Goal: Information Seeking & Learning: Understand process/instructions

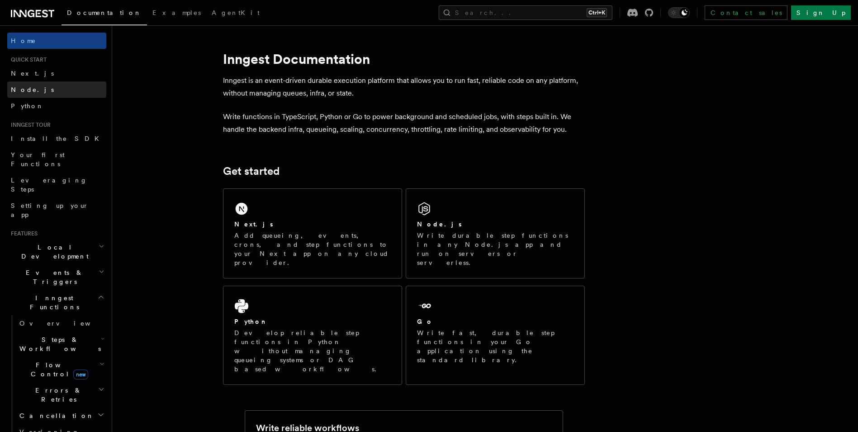
click at [51, 91] on link "Node.js" at bounding box center [56, 89] width 99 height 16
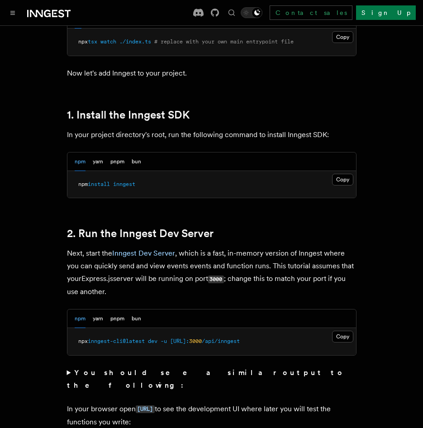
scroll to position [607, 0]
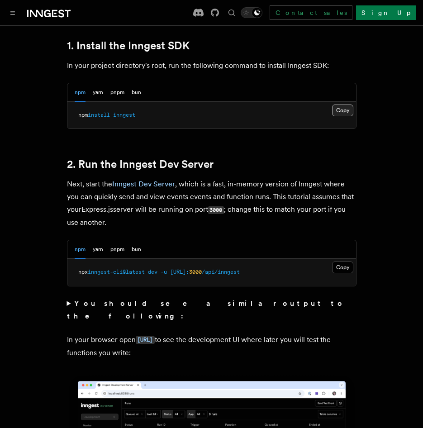
click at [343, 111] on button "Copy Copied" at bounding box center [342, 111] width 21 height 12
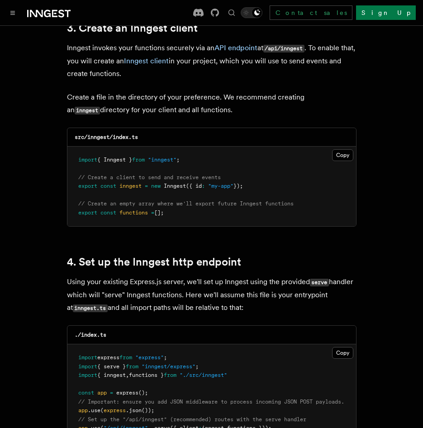
scroll to position [1201, 0]
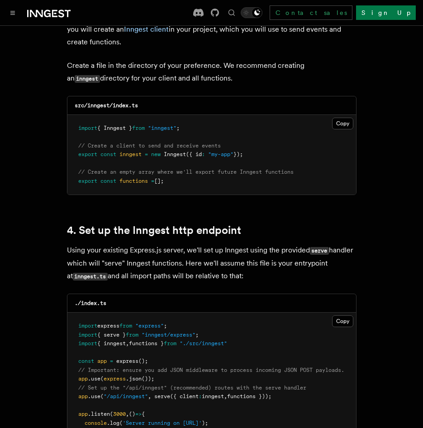
click at [161, 125] on span ""inngest"" at bounding box center [162, 128] width 29 height 6
copy code "import { Inngest } from "inngest" ;"
drag, startPoint x: 77, startPoint y: 141, endPoint x: 253, endPoint y: 145, distance: 176.1
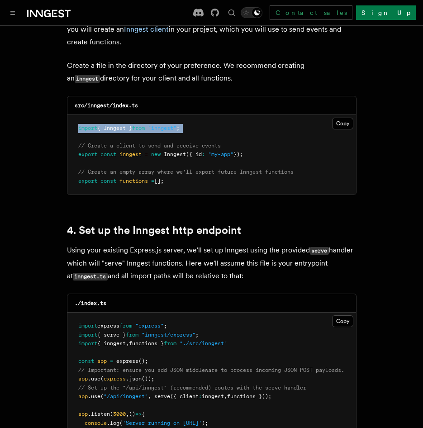
click at [253, 145] on pre "import { Inngest } from "inngest" ; // Create a client to send and receive even…" at bounding box center [211, 155] width 289 height 80
copy span "export const inngest = new Inngest ({ id : "my-app" });"
click at [96, 143] on span "// Create a client to send and receive events" at bounding box center [149, 146] width 143 height 6
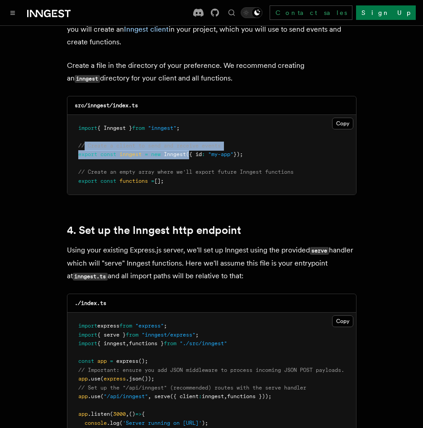
drag, startPoint x: 83, startPoint y: 131, endPoint x: 191, endPoint y: 142, distance: 108.7
click at [191, 142] on code "import { Inngest } from "inngest" ; // Create a client to send and receive even…" at bounding box center [185, 154] width 215 height 59
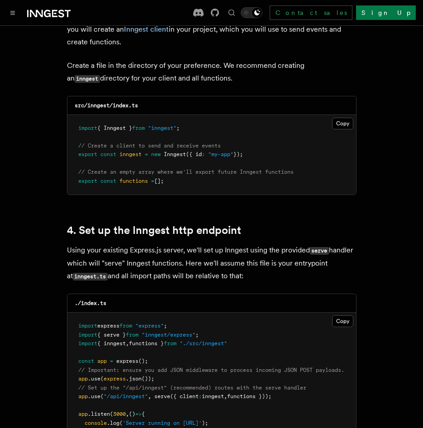
drag, startPoint x: 191, startPoint y: 142, endPoint x: 251, endPoint y: 139, distance: 59.3
click at [243, 151] on span "});" at bounding box center [238, 154] width 10 height 6
drag, startPoint x: 251, startPoint y: 139, endPoint x: 75, endPoint y: 134, distance: 176.1
click at [75, 134] on pre "import { Inngest } from "inngest" ; // Create a client to send and receive even…" at bounding box center [211, 155] width 289 height 80
drag, startPoint x: 75, startPoint y: 133, endPoint x: 108, endPoint y: 138, distance: 33.0
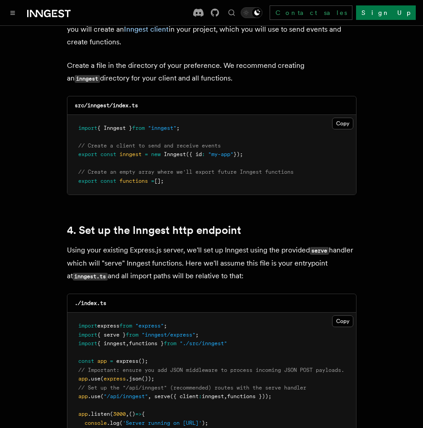
copy code "// Create a client to send and receive events export const inngest = new Innges…"
drag, startPoint x: 79, startPoint y: 161, endPoint x: 212, endPoint y: 174, distance: 133.6
click at [212, 174] on pre "import { Inngest } from "inngest" ; // Create a client to send and receive even…" at bounding box center [211, 155] width 289 height 80
copy code "// Create an empty array where we'll export future Inngest functions export con…"
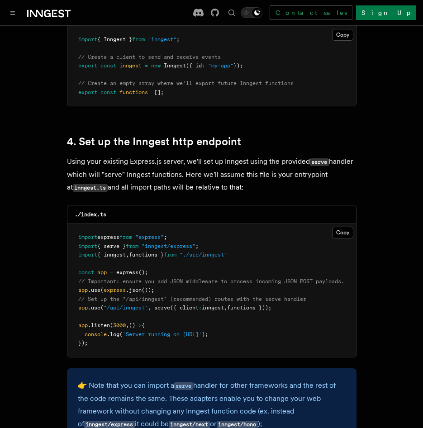
scroll to position [1315, 0]
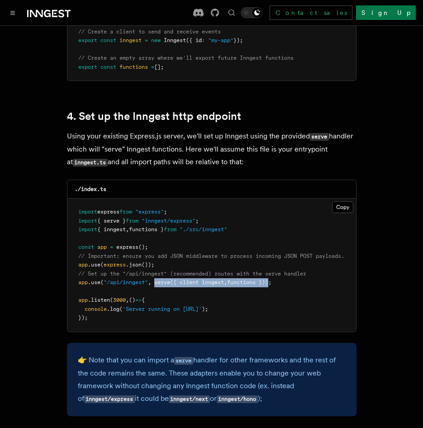
drag, startPoint x: 155, startPoint y: 269, endPoint x: 278, endPoint y: 271, distance: 122.6
click at [271, 279] on span "app .use ( "/api/inngest" , serve ({ client : inngest , functions }));" at bounding box center [174, 282] width 193 height 6
copy span "serve ({ client : inngest , functions })"
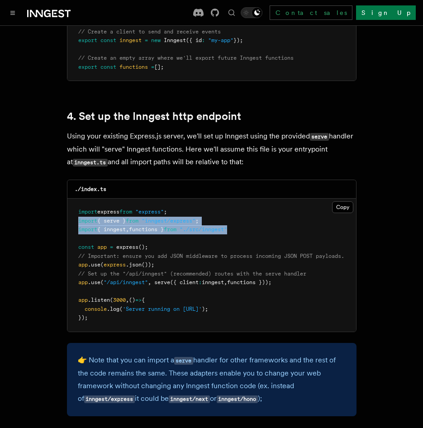
drag, startPoint x: 78, startPoint y: 209, endPoint x: 259, endPoint y: 218, distance: 181.6
click at [259, 218] on pre "import express from "express" ; import { serve } from "inngest/express" ; impor…" at bounding box center [211, 265] width 289 height 133
copy code "import { serve } from "inngest/express" ; import { inngest , functions } from "…"
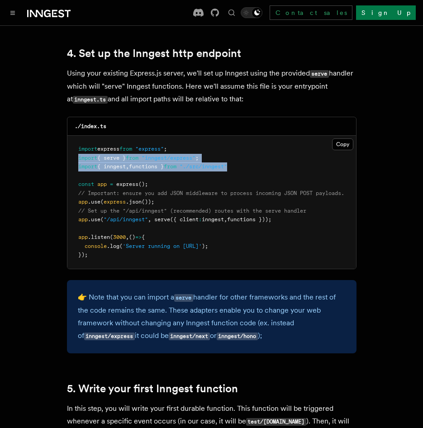
scroll to position [1385, 0]
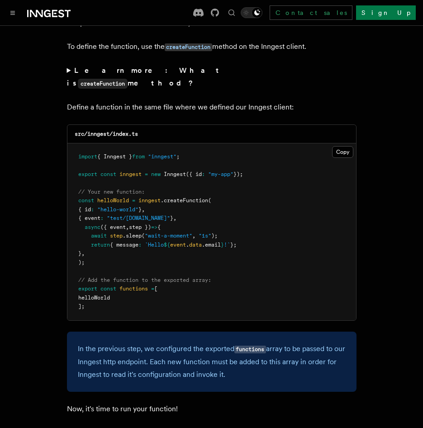
scroll to position [1827, 0]
